Goal: Participate in discussion: Engage in conversation with other users on a specific topic

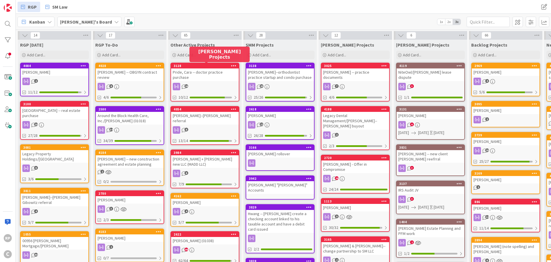
click at [208, 65] on div "3128" at bounding box center [206, 66] width 65 height 4
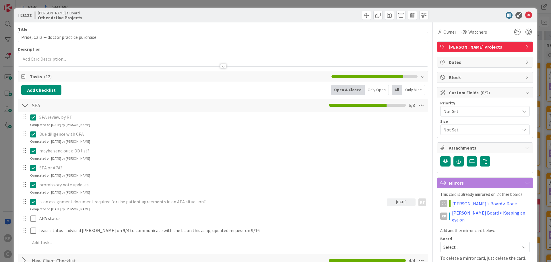
scroll to position [201, 0]
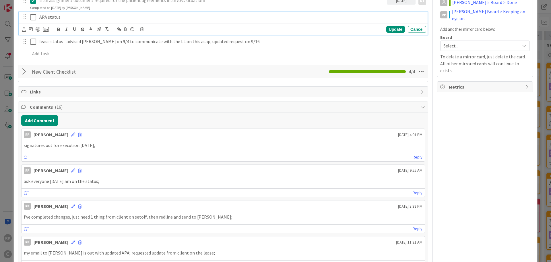
drag, startPoint x: 33, startPoint y: 17, endPoint x: 38, endPoint y: 73, distance: 56.5
click at [33, 17] on icon at bounding box center [33, 17] width 6 height 7
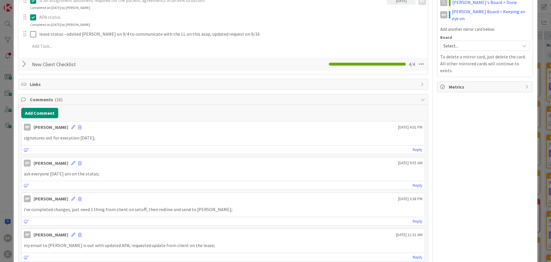
click at [32, 114] on button "Add Comment" at bounding box center [39, 113] width 37 height 10
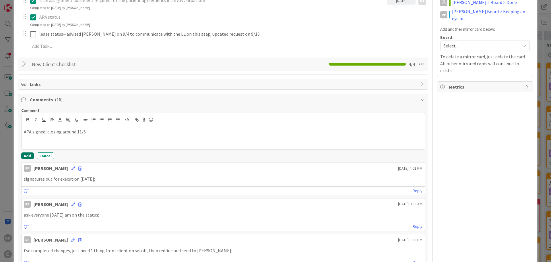
click at [29, 155] on button "Add" at bounding box center [27, 155] width 13 height 7
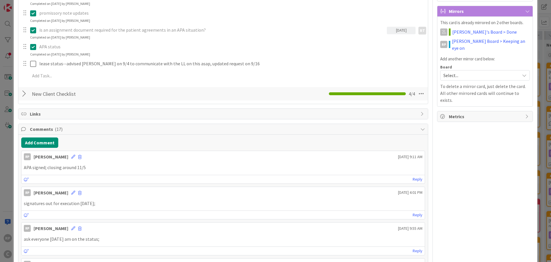
scroll to position [115, 0]
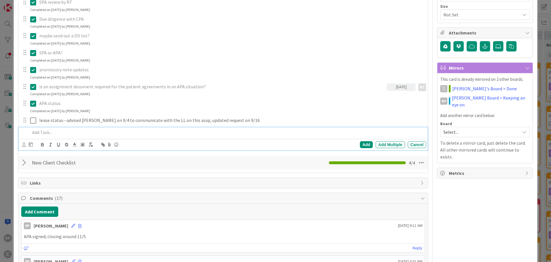
click at [58, 128] on div at bounding box center [227, 132] width 399 height 10
click at [362, 143] on div "Add" at bounding box center [366, 144] width 13 height 7
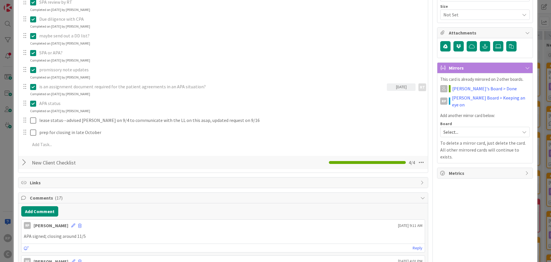
scroll to position [0, 0]
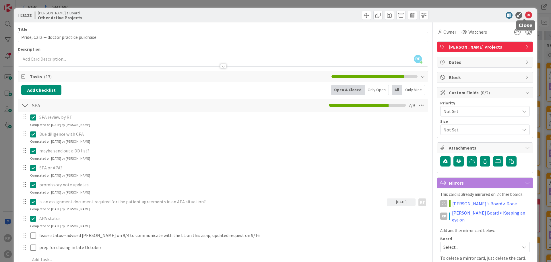
click at [367, 15] on icon at bounding box center [529, 15] width 7 height 7
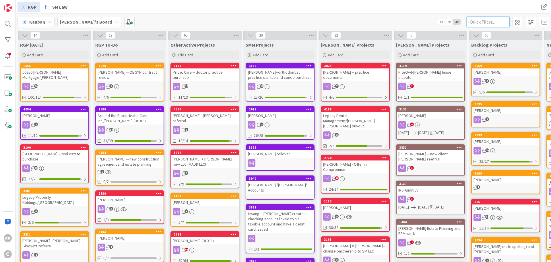
click at [367, 22] on input "text" at bounding box center [488, 22] width 43 height 10
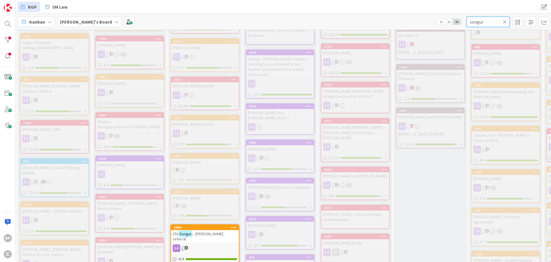
scroll to position [259, 0]
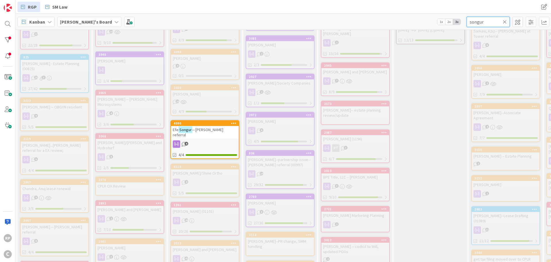
type input "songur"
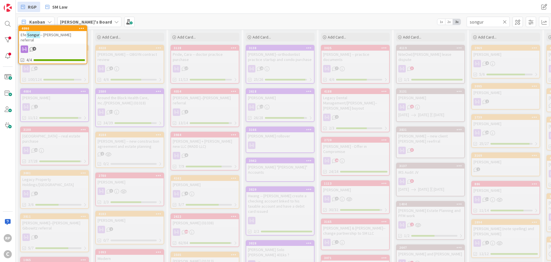
scroll to position [0, 0]
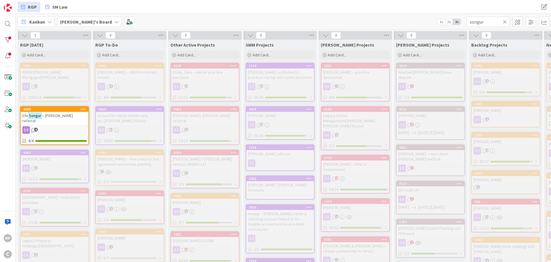
click at [367, 22] on icon at bounding box center [505, 21] width 4 height 5
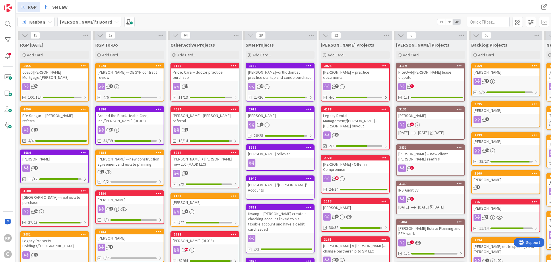
click at [50, 69] on div "00956 [PERSON_NAME] Mortgage/[PERSON_NAME]" at bounding box center [55, 74] width 68 height 13
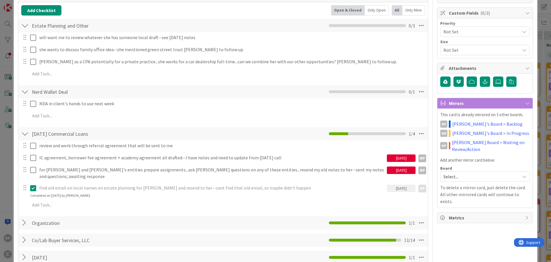
scroll to position [86, 0]
